Goal: Download file/media

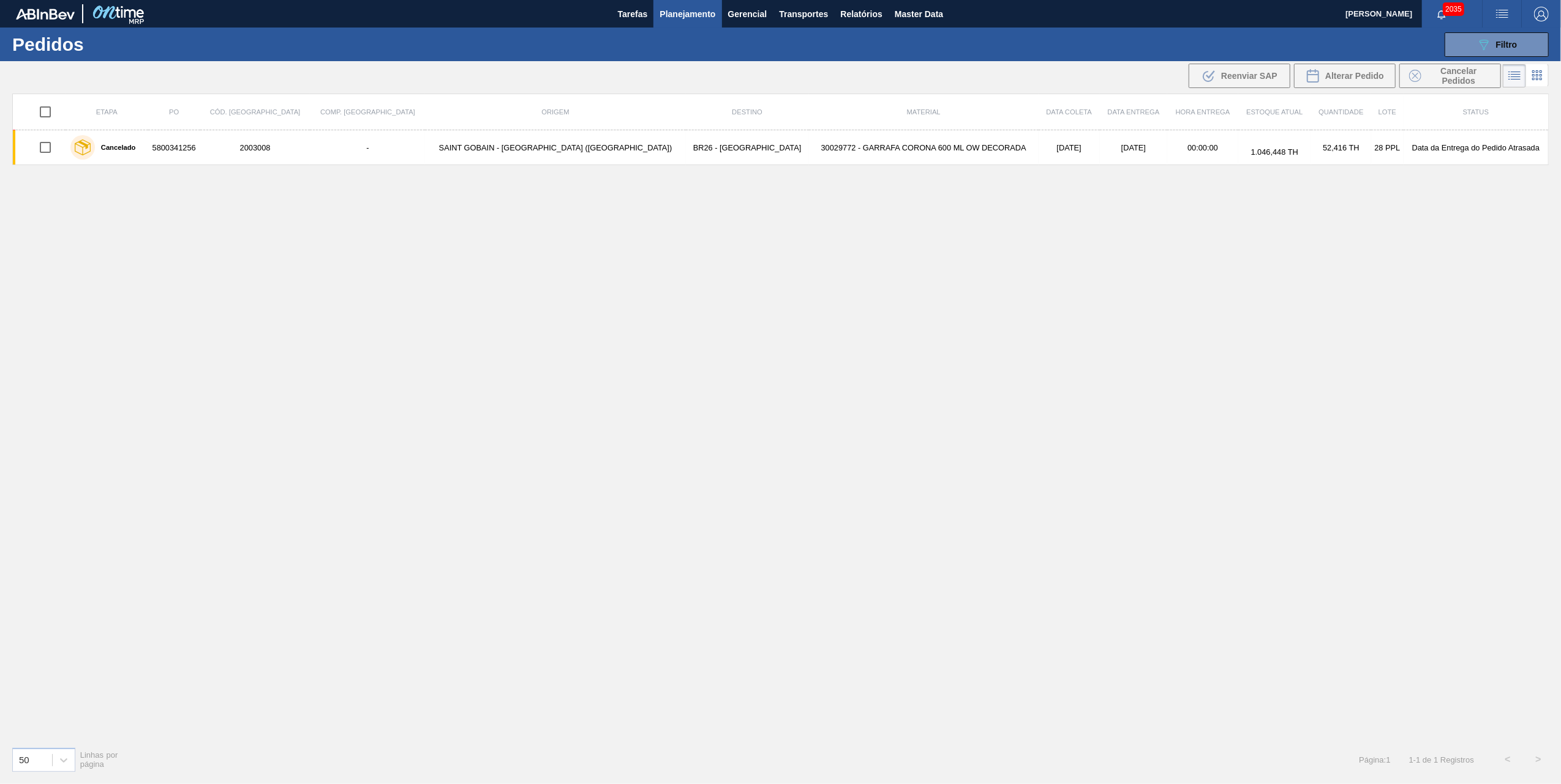
click at [810, 302] on div "Etapa PO Cód. Pedido Comp. Carga Origem Destino Material Data coleta Data entre…" at bounding box center [780, 415] width 1536 height 644
click at [843, 7] on span "Relatórios" at bounding box center [861, 14] width 42 height 15
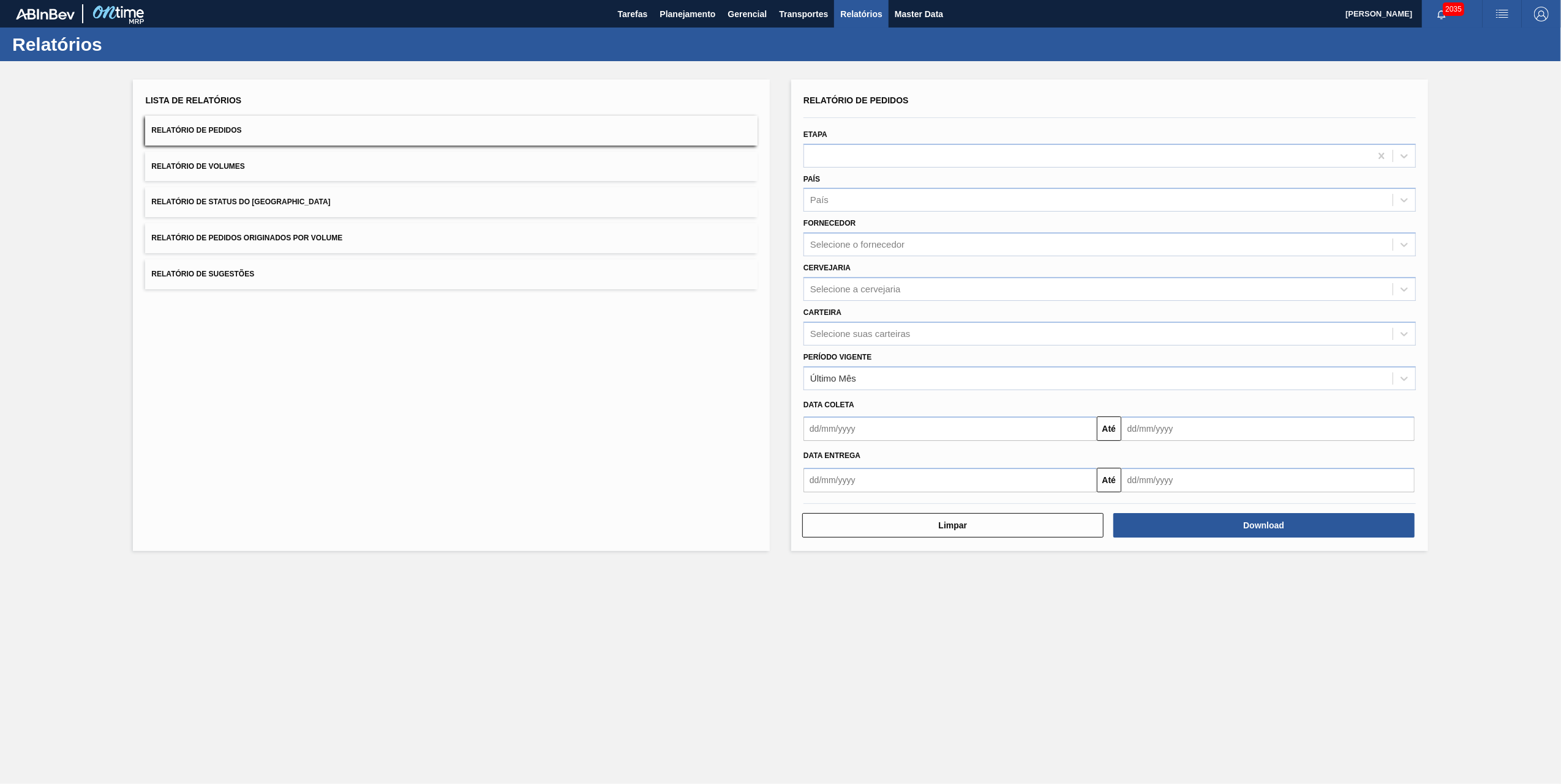
click at [251, 230] on button "Relatório de Pedidos Originados por Volume" at bounding box center [452, 238] width 612 height 30
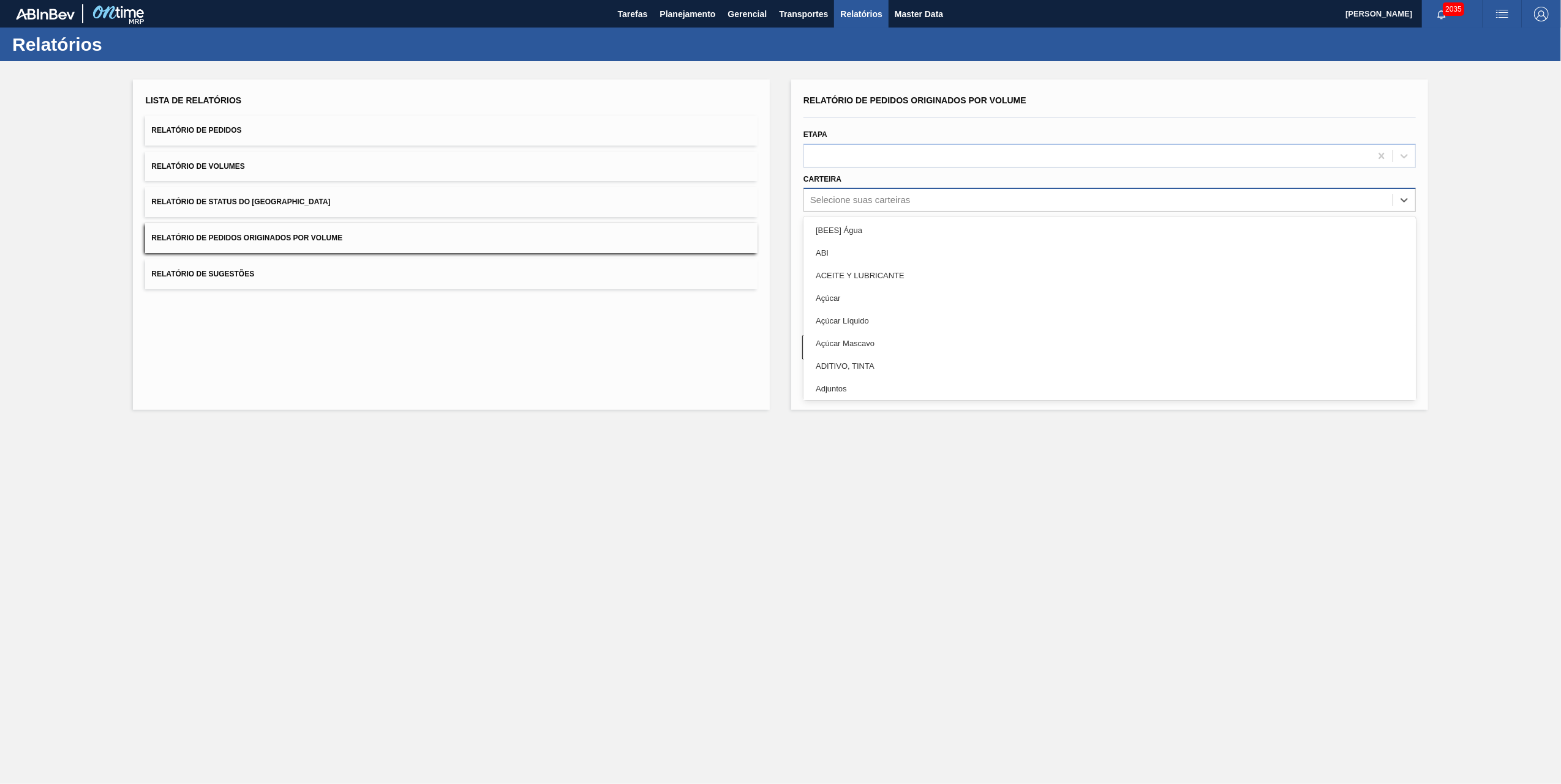
click at [857, 191] on div "Selecione suas carteiras" at bounding box center [1097, 200] width 588 height 18
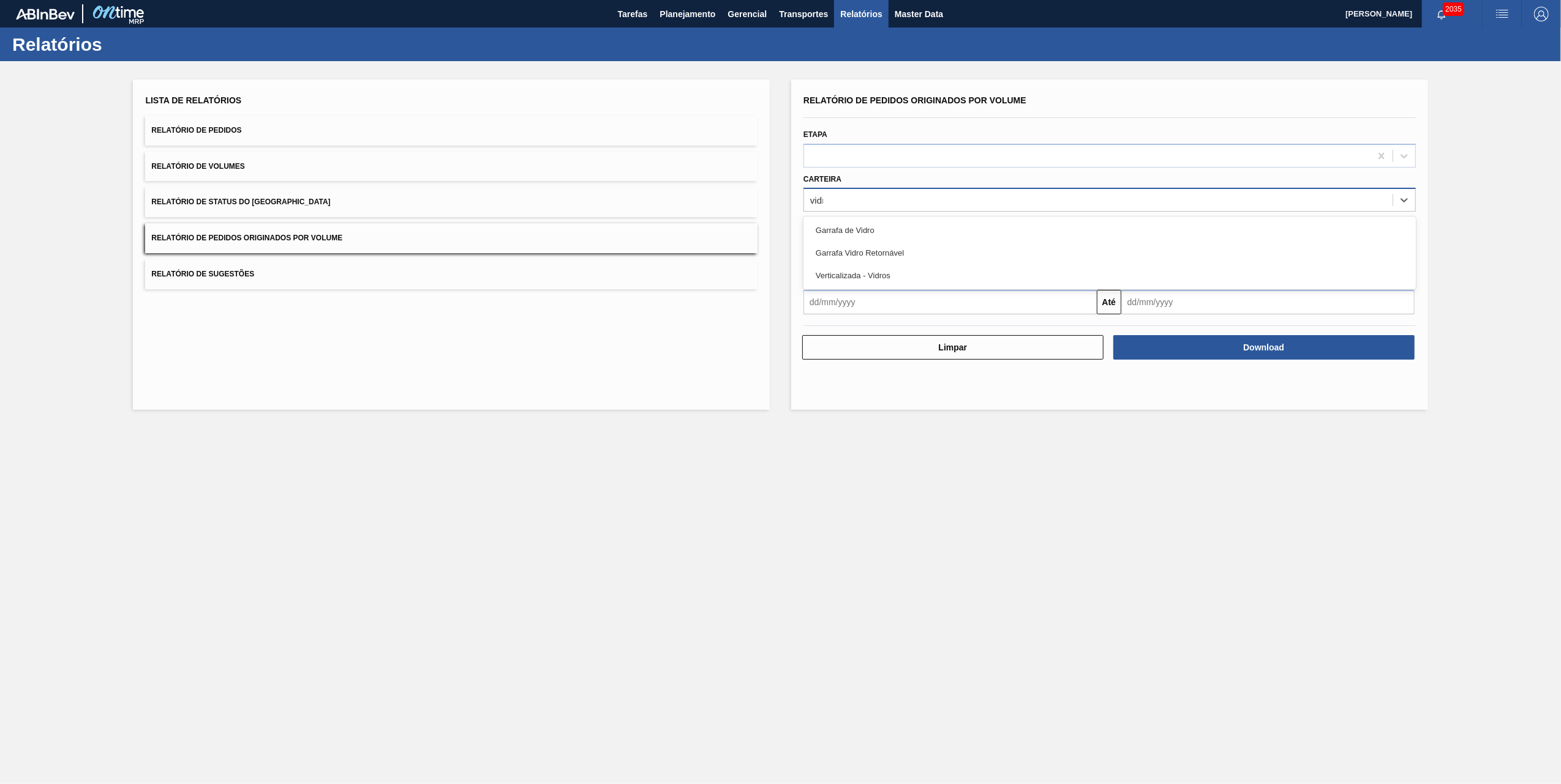
type input "vidro"
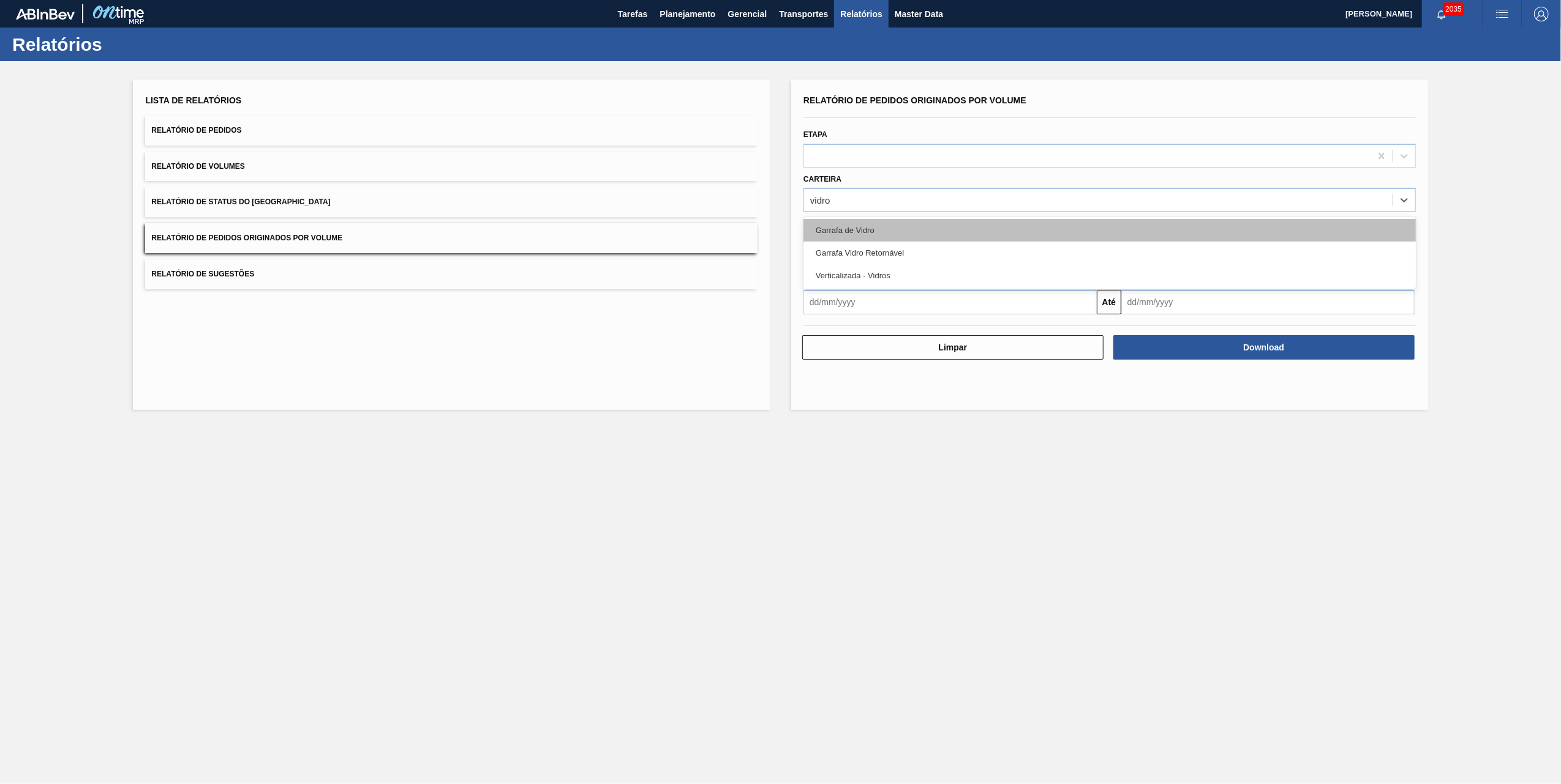
click at [842, 223] on div "Garrafa de Vidro" at bounding box center [1109, 230] width 612 height 23
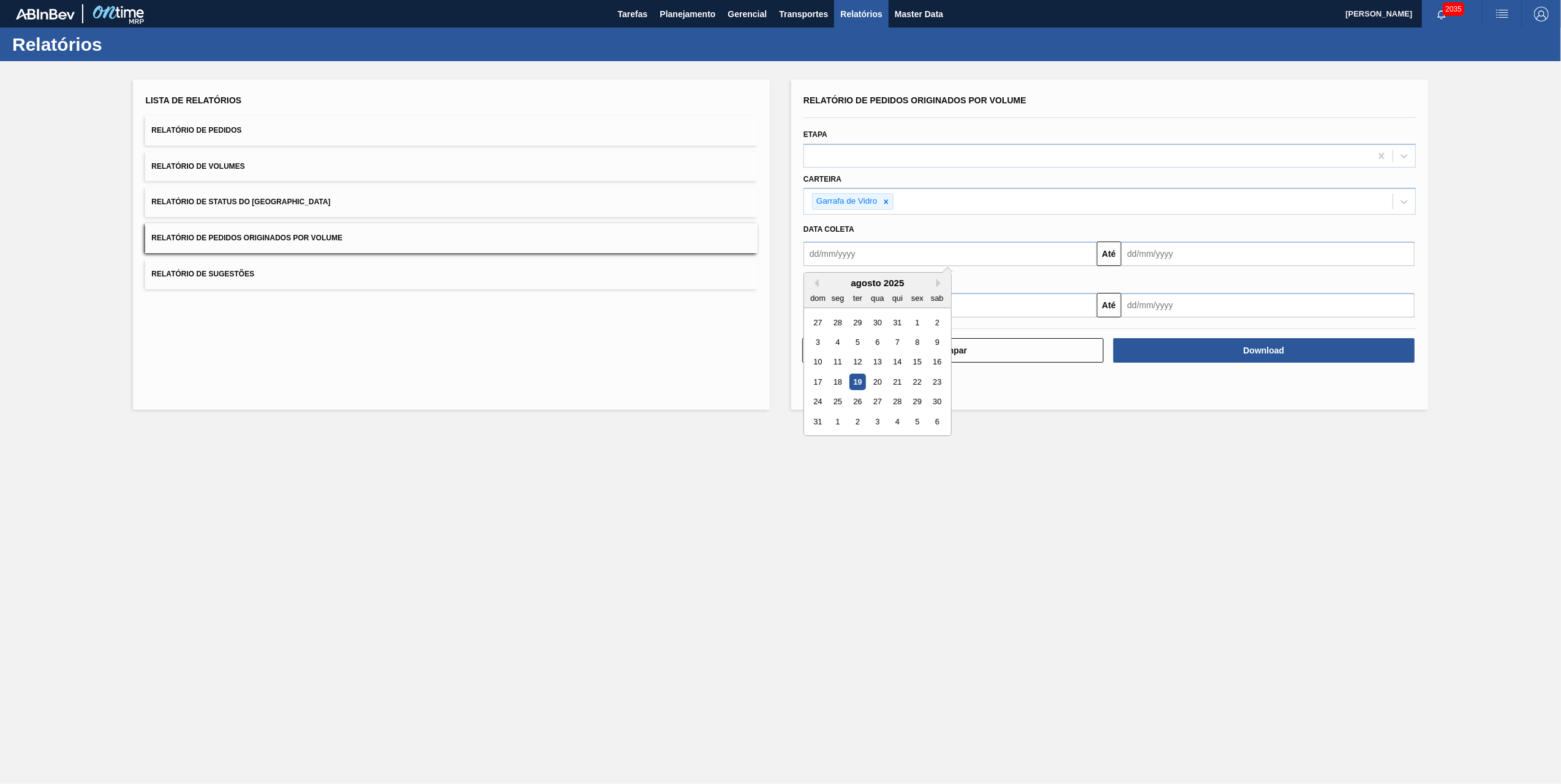
click at [855, 251] on input "text" at bounding box center [950, 254] width 293 height 25
click at [911, 319] on div "1" at bounding box center [916, 323] width 17 height 17
type input "[DATE]"
click at [1173, 262] on input "text" at bounding box center [1268, 254] width 293 height 25
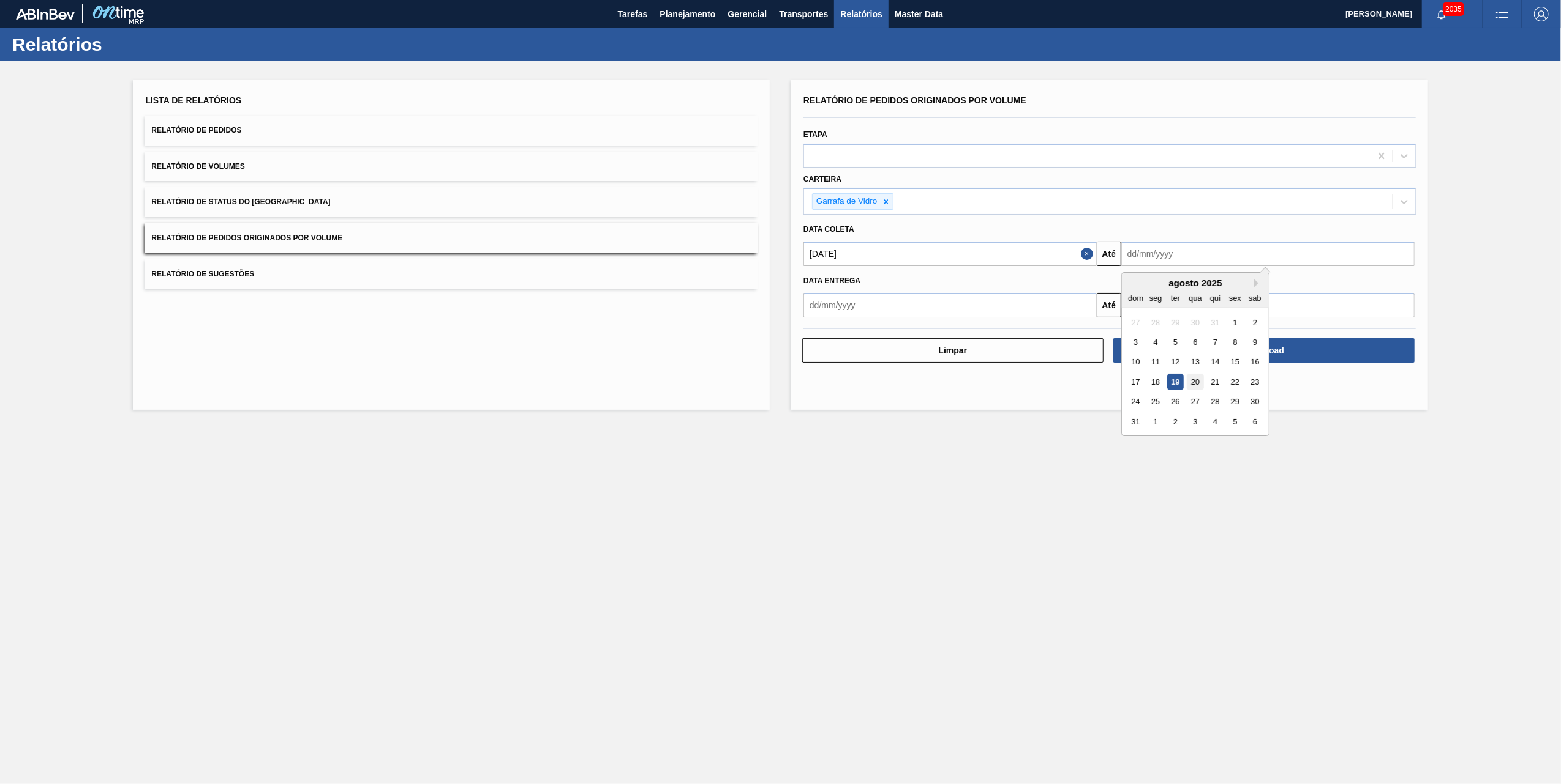
click at [1198, 385] on div "20" at bounding box center [1194, 382] width 17 height 17
type input "[DATE]"
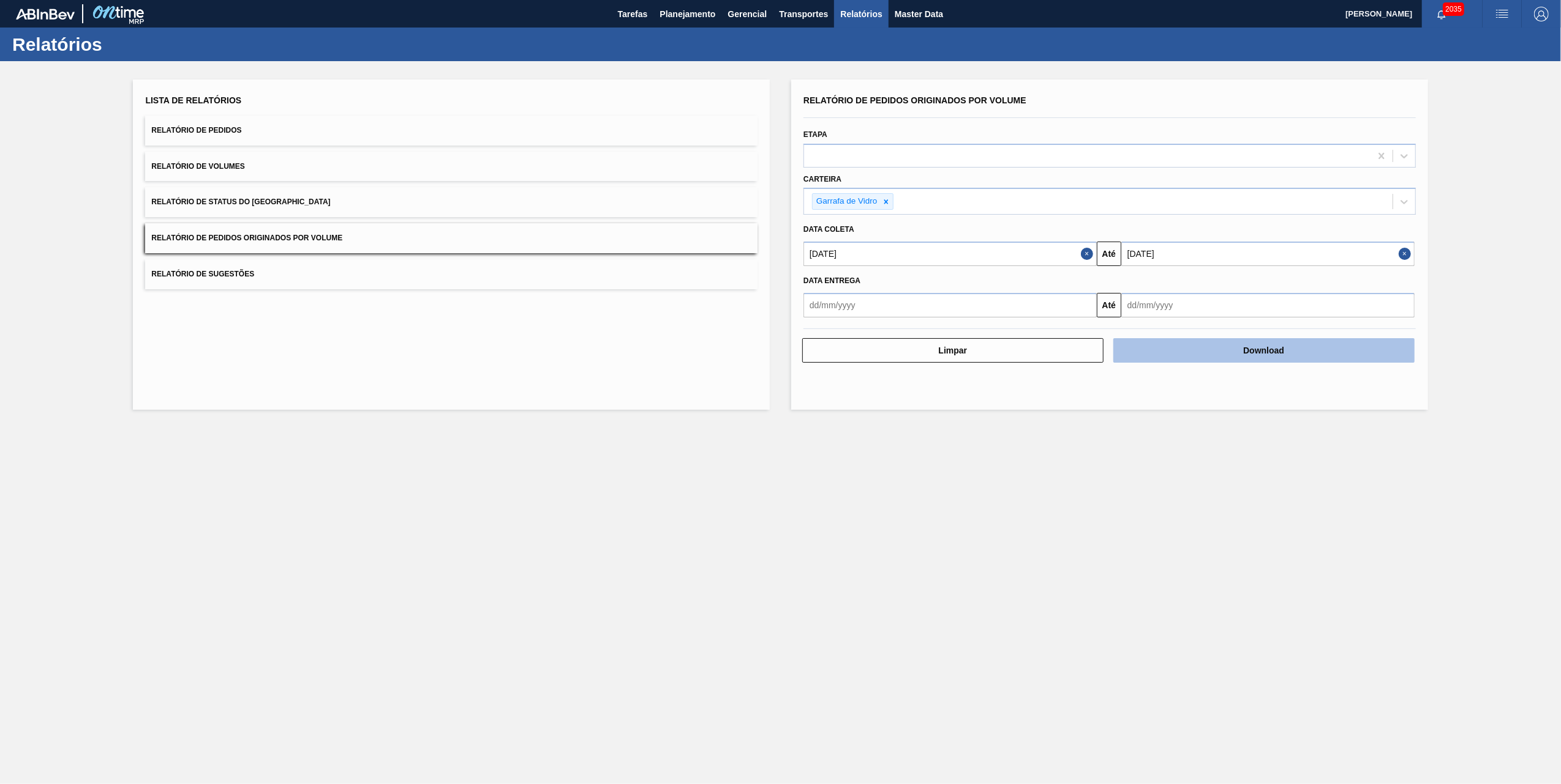
click at [1202, 354] on button "Download" at bounding box center [1264, 351] width 301 height 25
drag, startPoint x: 473, startPoint y: 638, endPoint x: 459, endPoint y: 608, distance: 33.1
click at [470, 630] on main "Tarefas Planejamento Gerencial Transportes Relatórios Master Data [PERSON_NAME]…" at bounding box center [780, 392] width 1561 height 784
click at [1173, 354] on button "Download" at bounding box center [1264, 351] width 301 height 25
